Goal: Transaction & Acquisition: Obtain resource

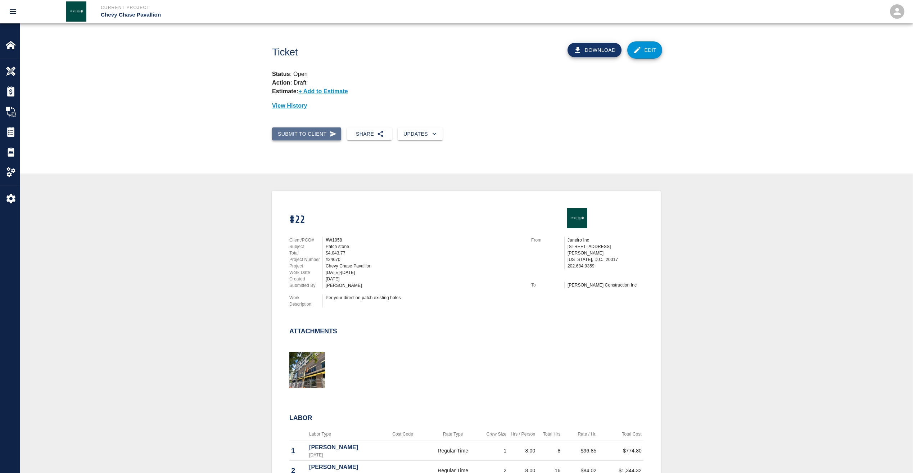
click at [311, 135] on button "Submit to Client" at bounding box center [306, 133] width 69 height 13
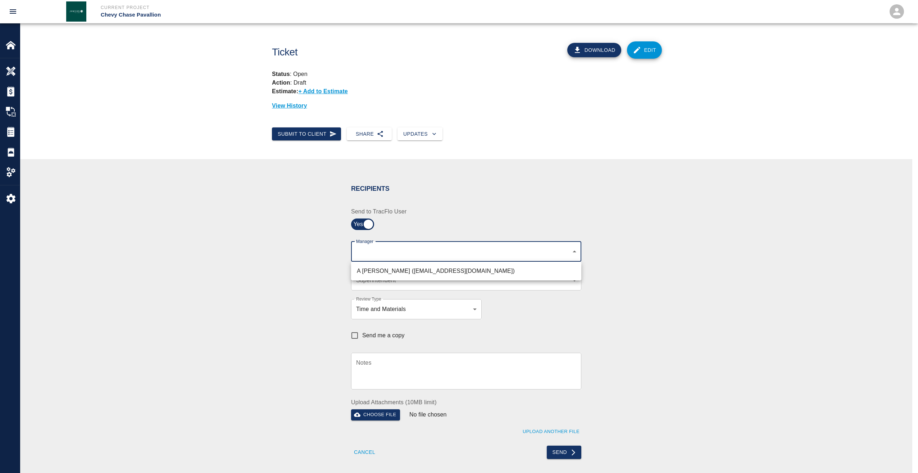
click at [382, 248] on body "Current Project Chevy Chase Pavallion Home Chevy Chase Pavallion Overview Estim…" at bounding box center [459, 236] width 918 height 473
click at [378, 271] on li "A [PERSON_NAME] ([EMAIL_ADDRESS][DOMAIN_NAME])" at bounding box center [466, 271] width 230 height 13
type input "9bffa239-15ce-4edf-bf52-fac04538929a"
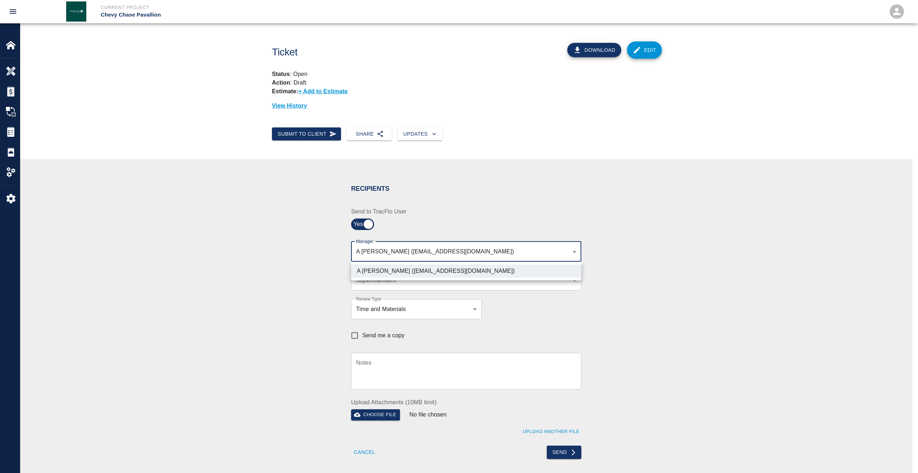
click at [375, 283] on div at bounding box center [459, 236] width 918 height 473
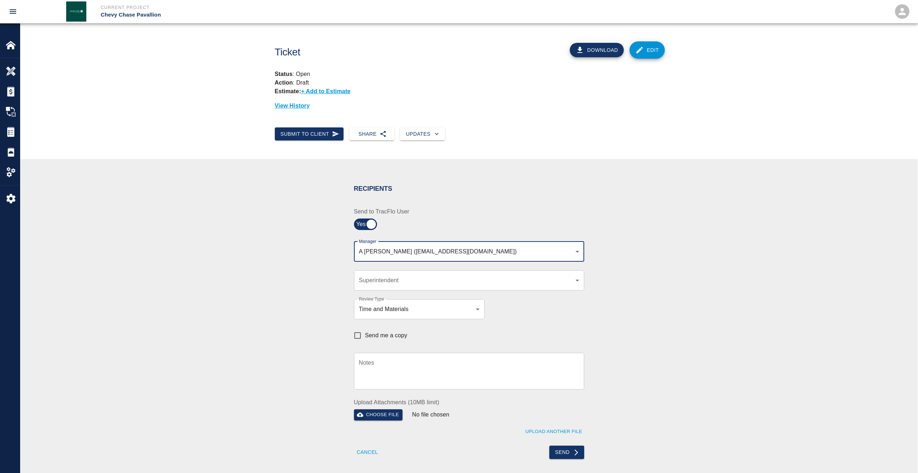
click at [375, 281] on body "Current Project Chevy Chase Pavallion Home Chevy Chase Pavallion Overview Estim…" at bounding box center [459, 236] width 918 height 473
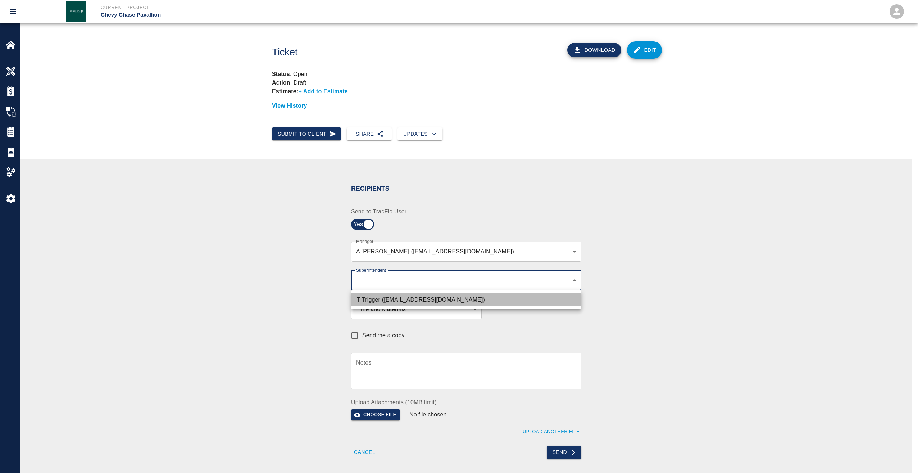
click at [375, 296] on li "T Trigger ([EMAIL_ADDRESS][DOMAIN_NAME])" at bounding box center [466, 299] width 230 height 13
type input "b74f133e-1e2f-49a5-b092-b475d5c6f6c3"
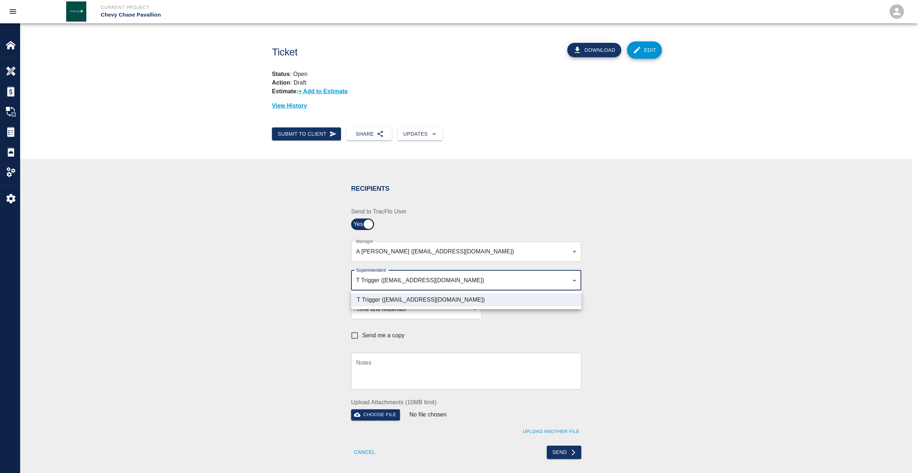
click at [441, 333] on div at bounding box center [459, 236] width 918 height 473
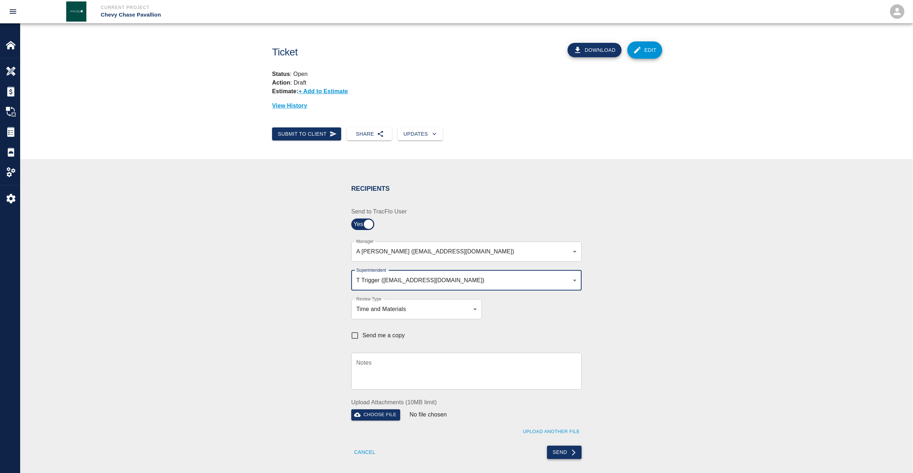
click at [566, 453] on button "Send" at bounding box center [564, 452] width 35 height 13
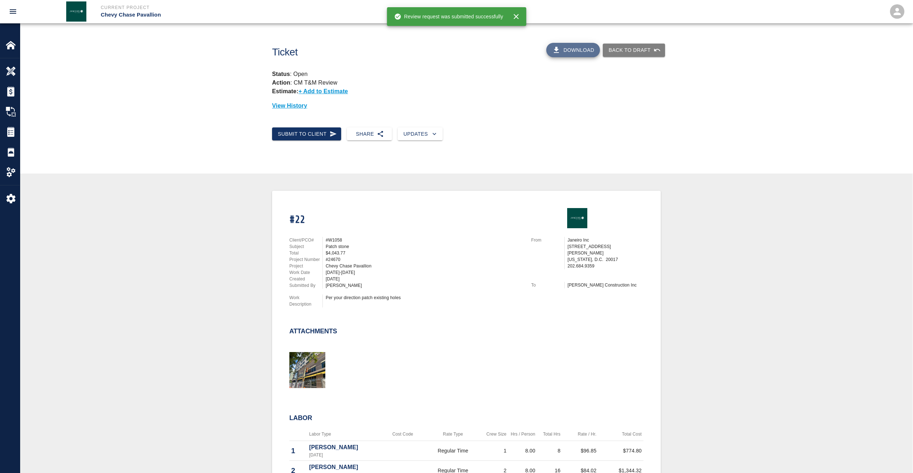
click at [583, 47] on button "Download" at bounding box center [573, 50] width 54 height 14
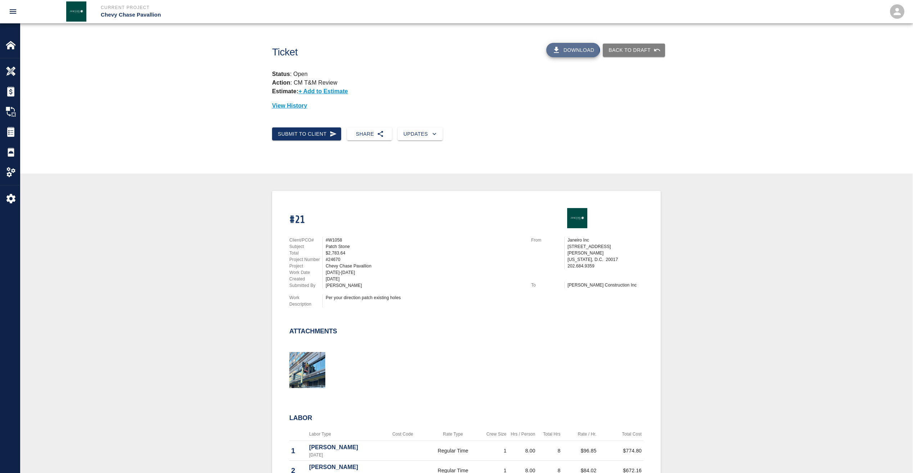
click at [576, 50] on button "Download" at bounding box center [573, 50] width 54 height 14
